Goal: Transaction & Acquisition: Purchase product/service

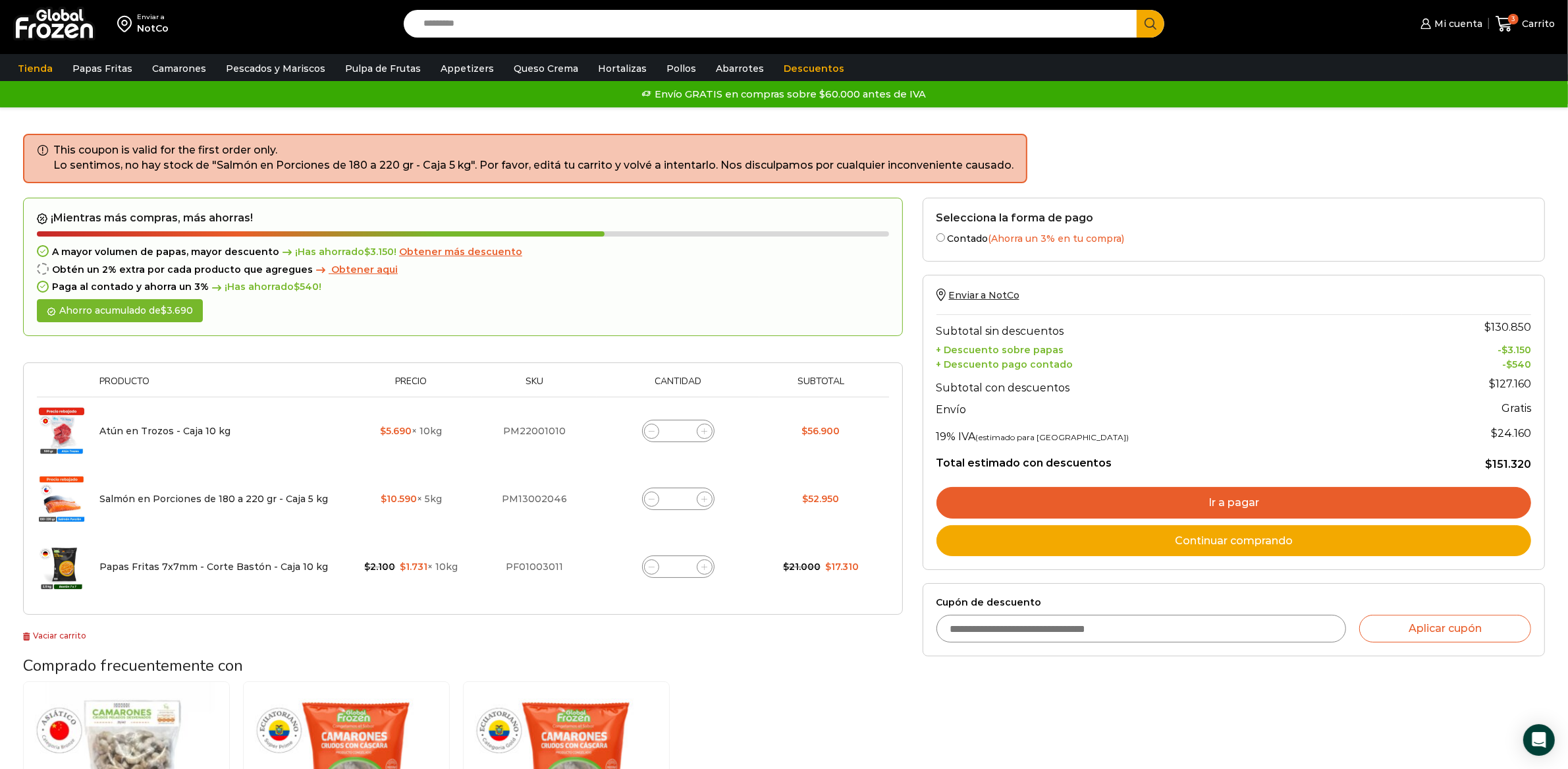
click at [875, 658] on h3 "Comprado frecuentemente con" at bounding box center [463, 665] width 880 height 19
click at [983, 696] on div "Selecciona la forma de pago Contado (Ahorra un 3% en tu compra) Seleccionar Env…" at bounding box center [1234, 581] width 642 height 767
click at [1000, 621] on input "Cupón de descuento" at bounding box center [1141, 628] width 410 height 28
type input "******"
click at [1568, 634] on div "Enviar a NotCo Search input Search Mi cuenta Mi perfil" at bounding box center [784, 512] width 1568 height 1024
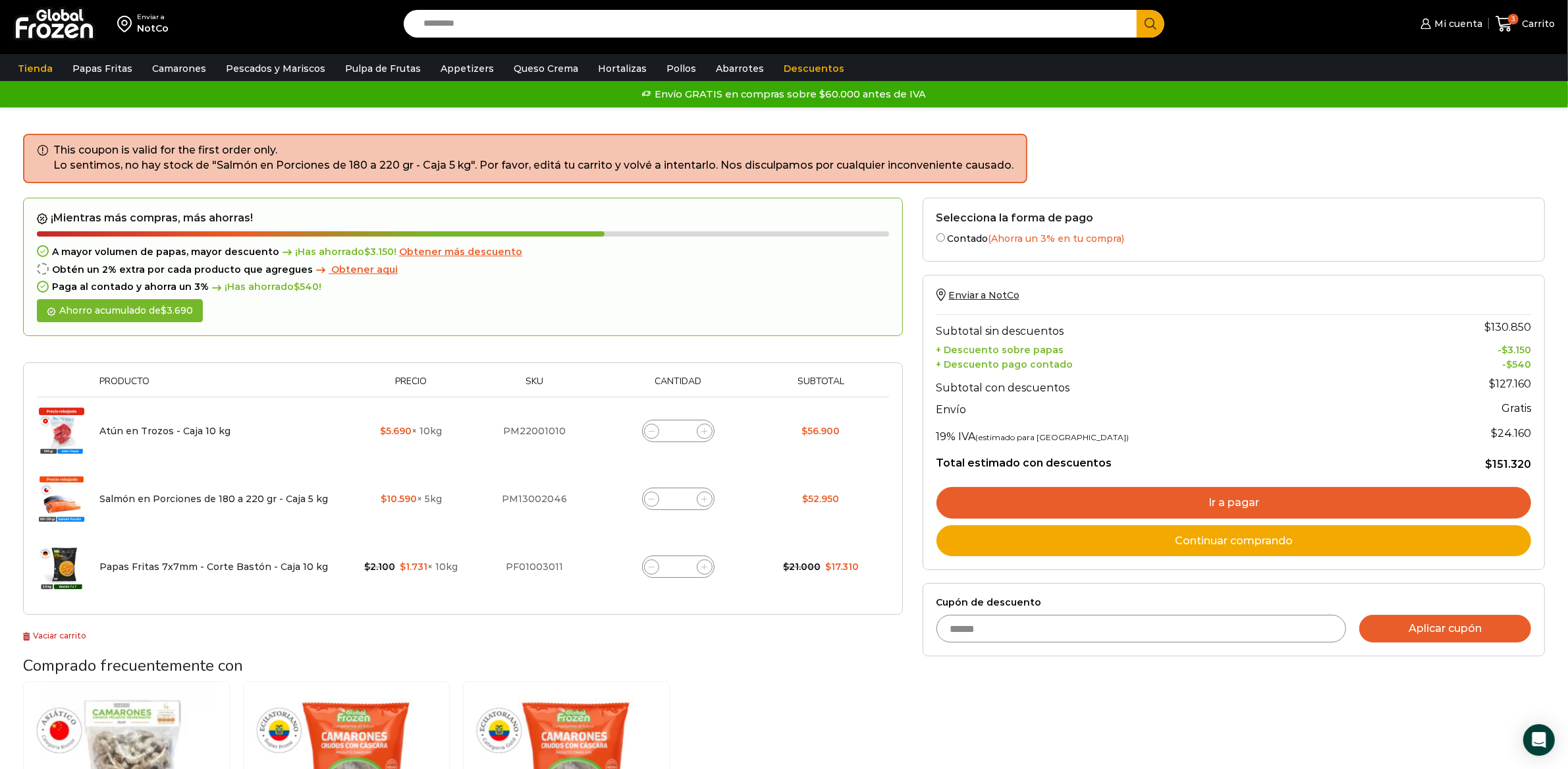
click at [1521, 632] on button "Aplicar cupón" at bounding box center [1445, 628] width 172 height 28
type button "Aplicar cupón"
click at [551, 35] on input "Search input" at bounding box center [774, 24] width 714 height 28
click at [62, 35] on img at bounding box center [54, 24] width 83 height 35
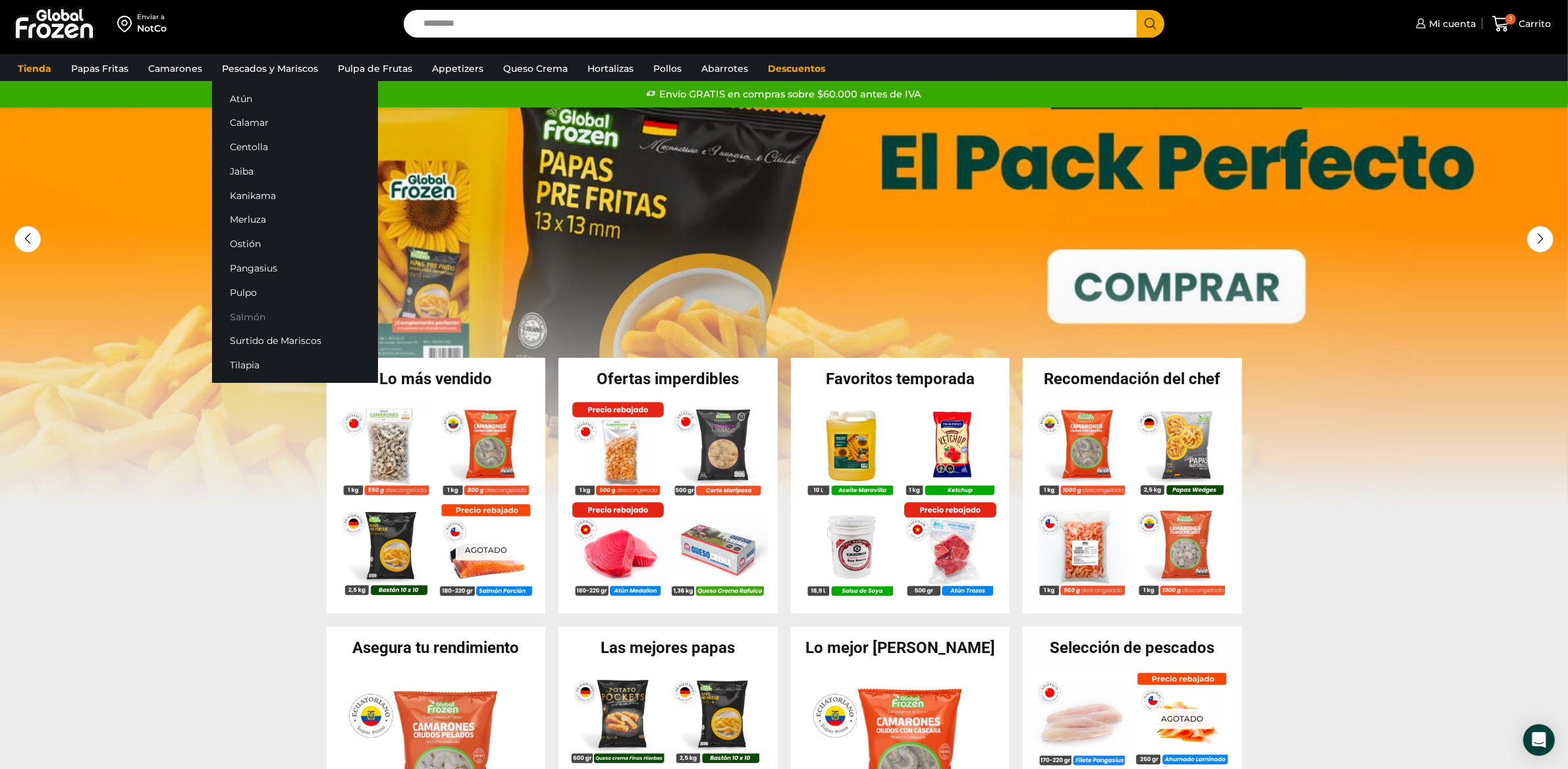
click at [257, 323] on link "Salmón" at bounding box center [294, 316] width 166 height 24
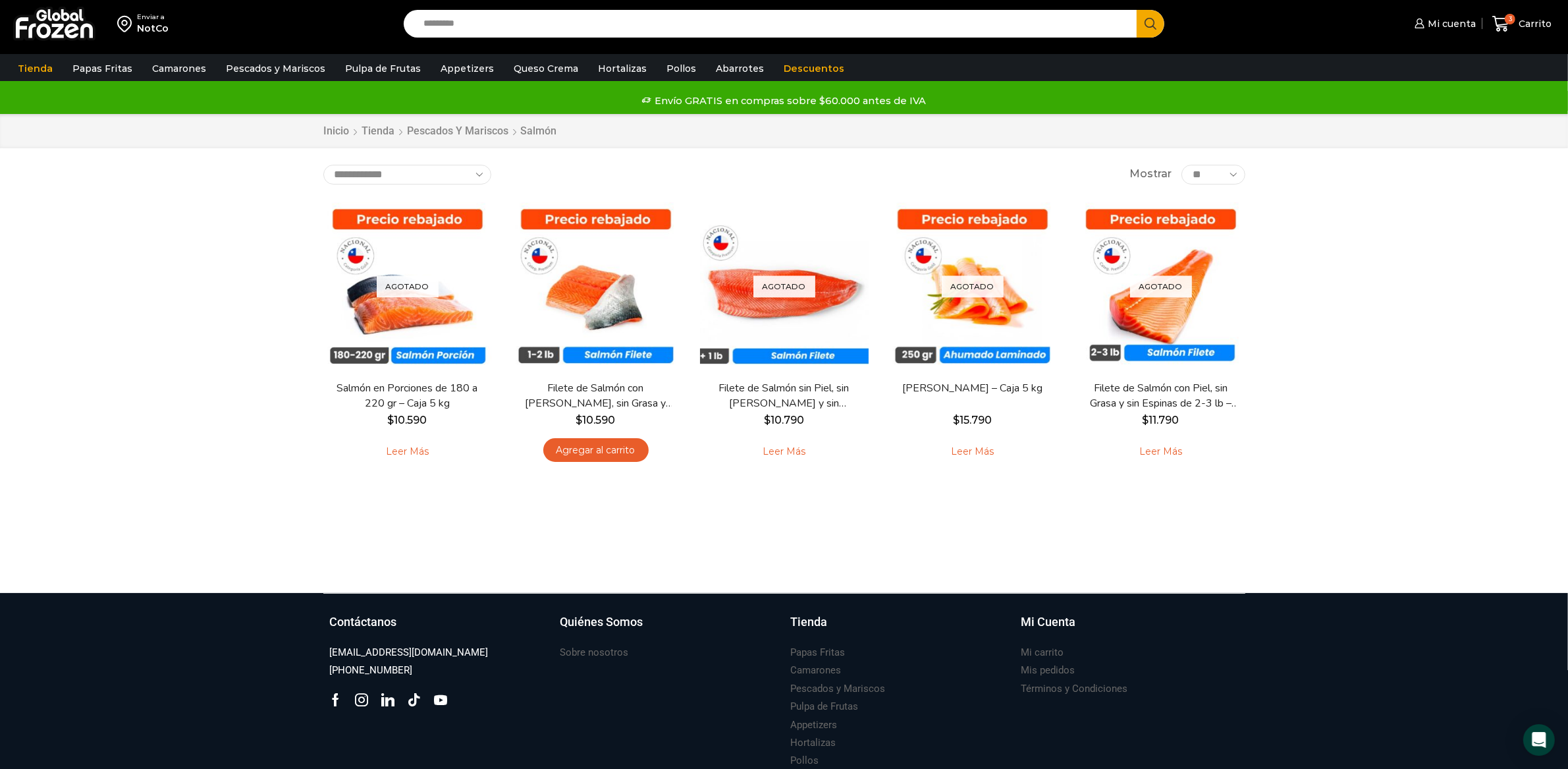
scroll to position [3, 0]
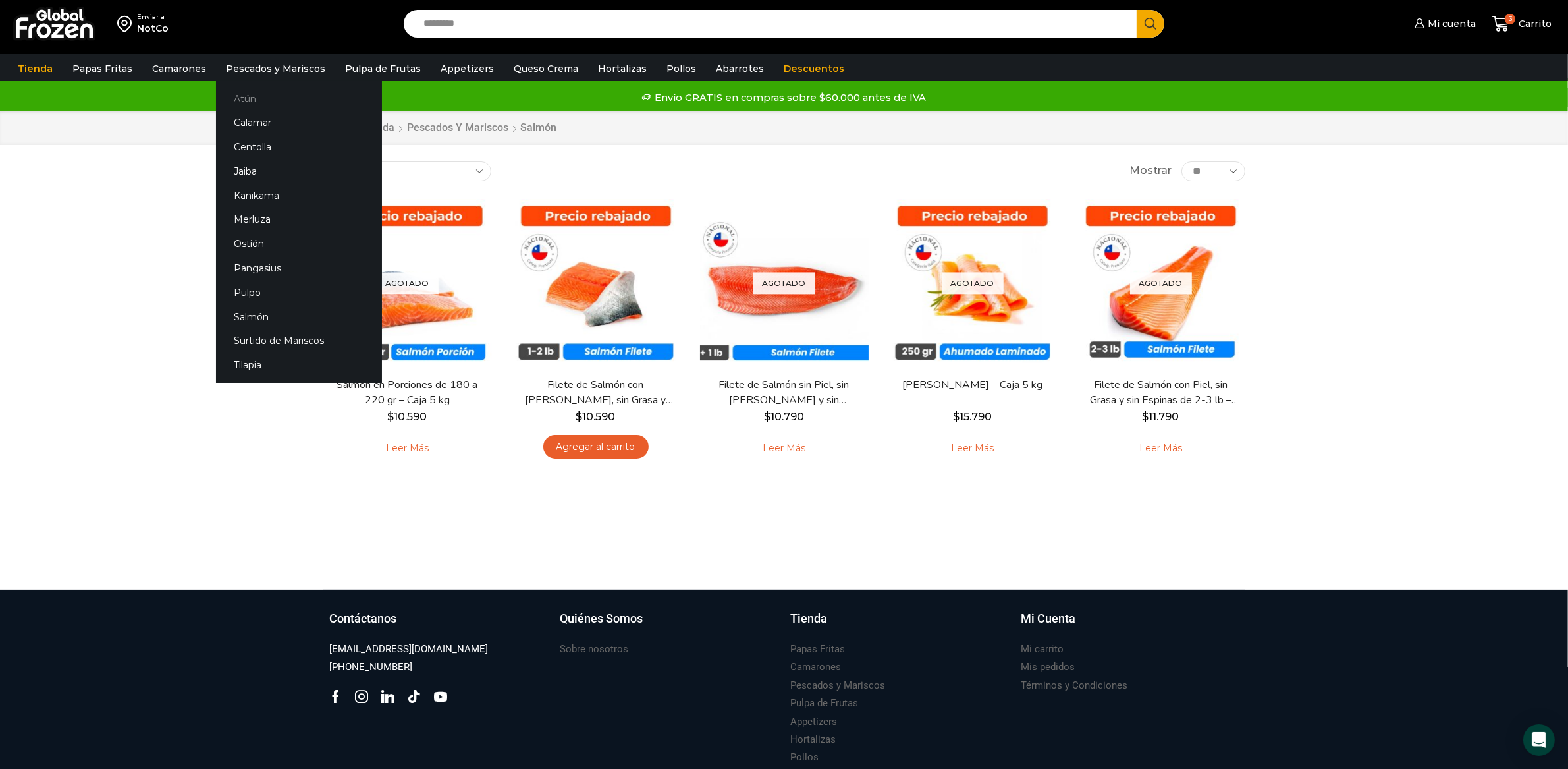
click at [242, 99] on link "Atún" at bounding box center [298, 98] width 166 height 24
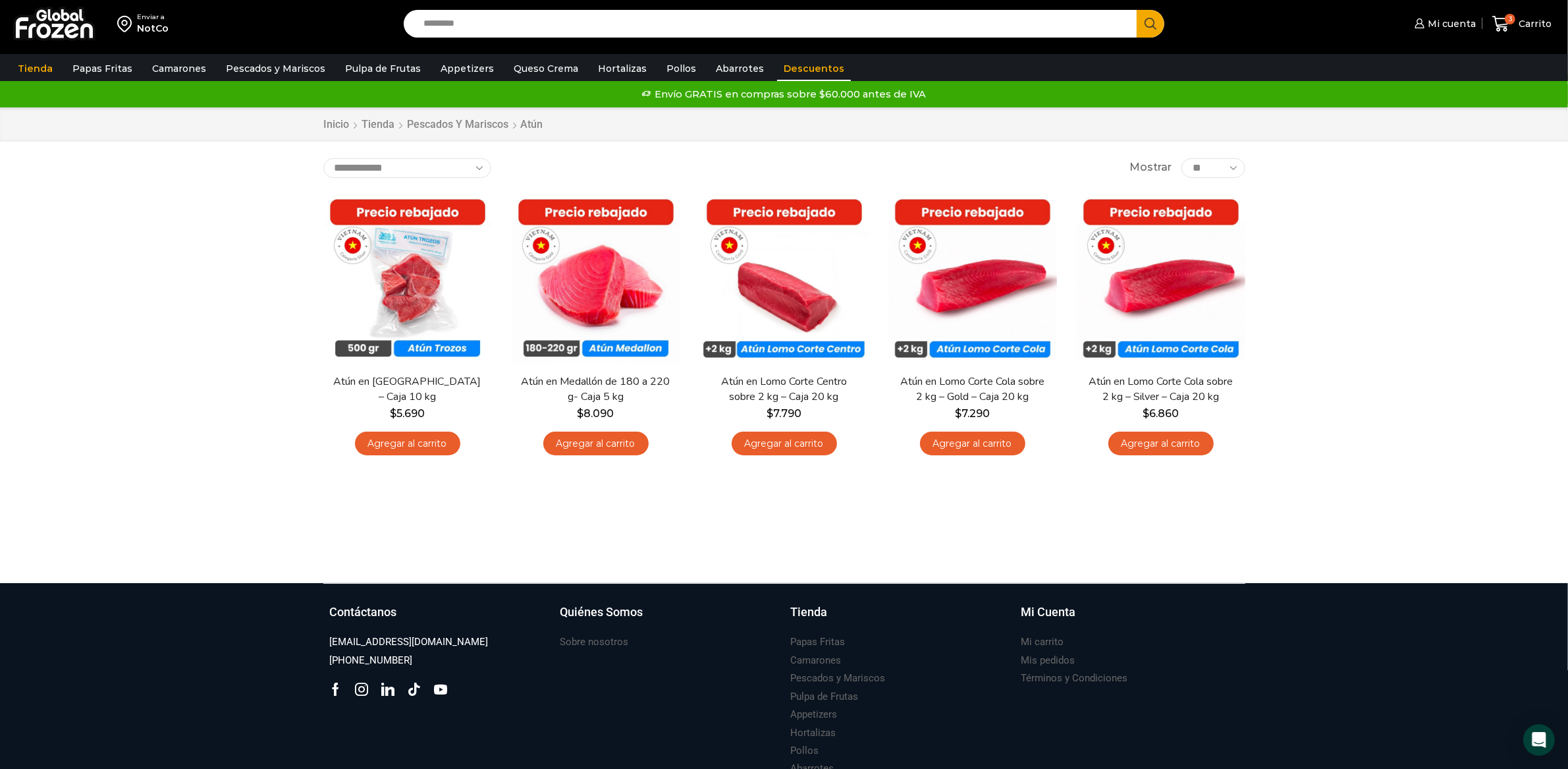
click at [819, 69] on link "Descuentos" at bounding box center [814, 68] width 74 height 25
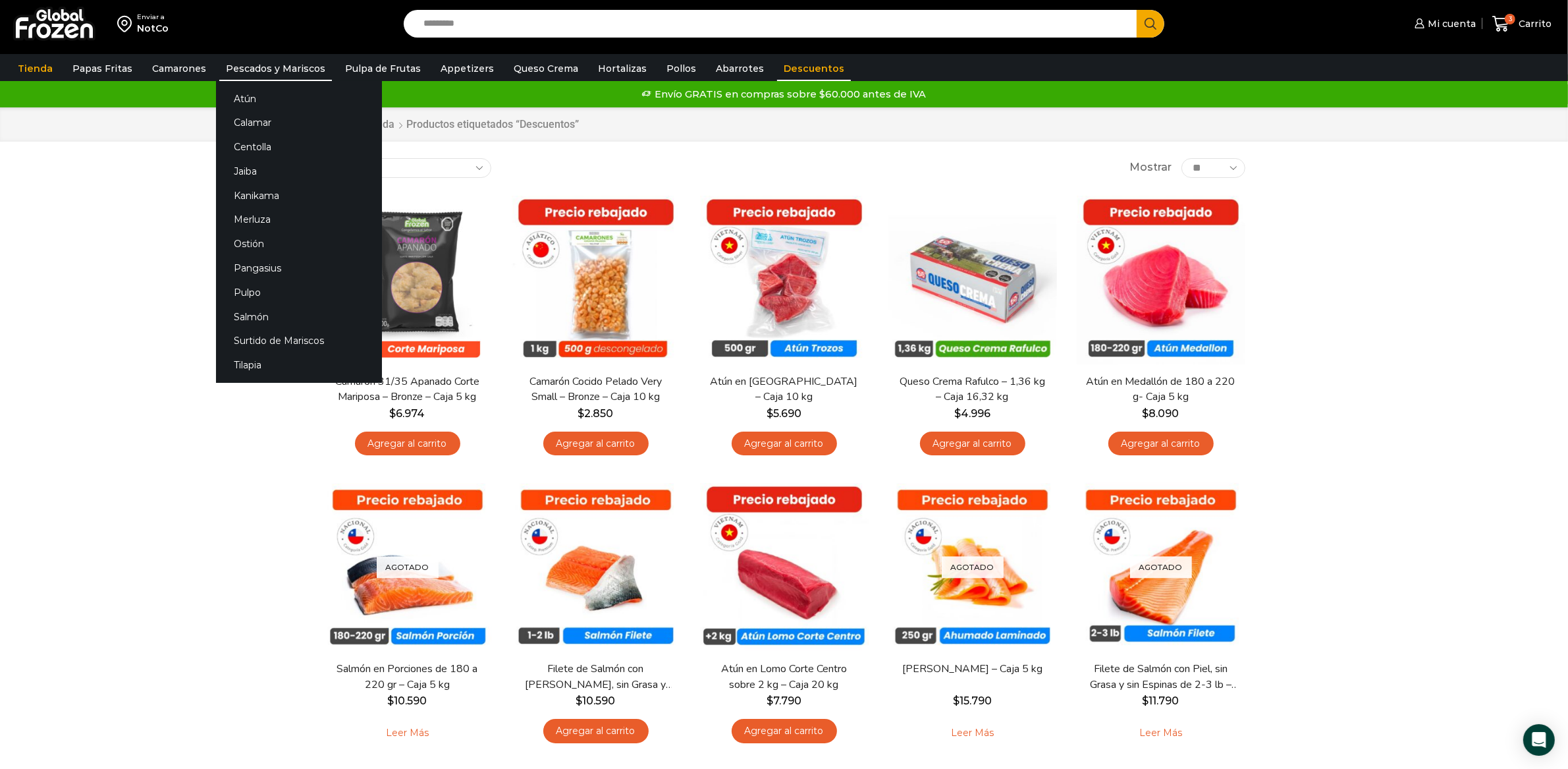
click at [239, 57] on link "Pescados y Mariscos" at bounding box center [276, 68] width 113 height 25
